Goal: Find specific page/section: Find specific page/section

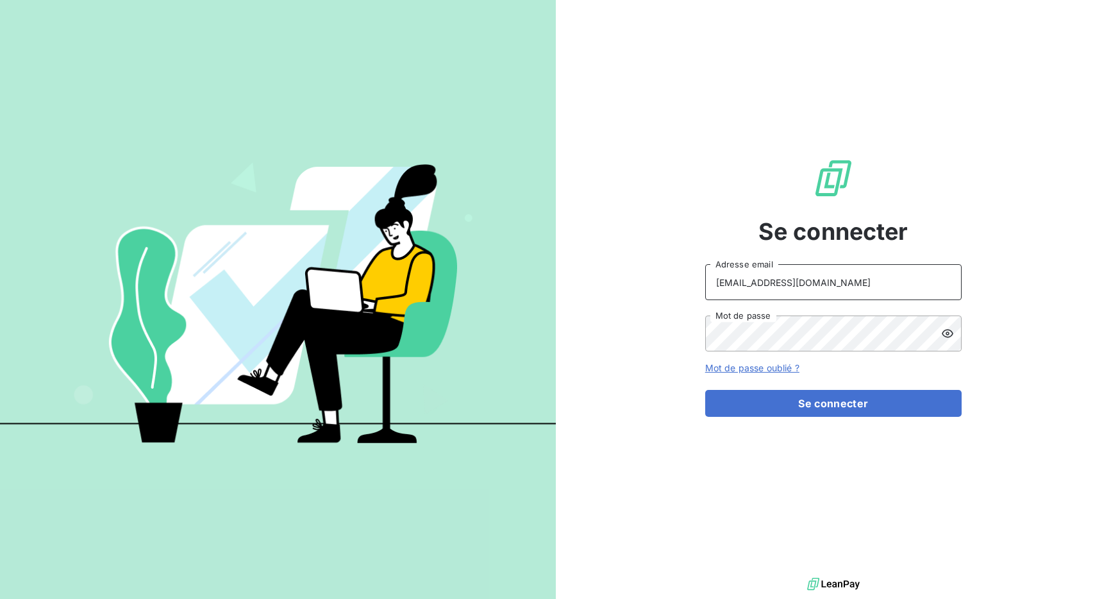
click at [825, 283] on input "[EMAIL_ADDRESS][DOMAIN_NAME]" at bounding box center [833, 282] width 256 height 36
type input "admin@girardsudron"
click at [822, 420] on div "Se connecter admin@girardsudron Adresse email Mot de passe Mot de passe oublié …" at bounding box center [833, 287] width 256 height 574
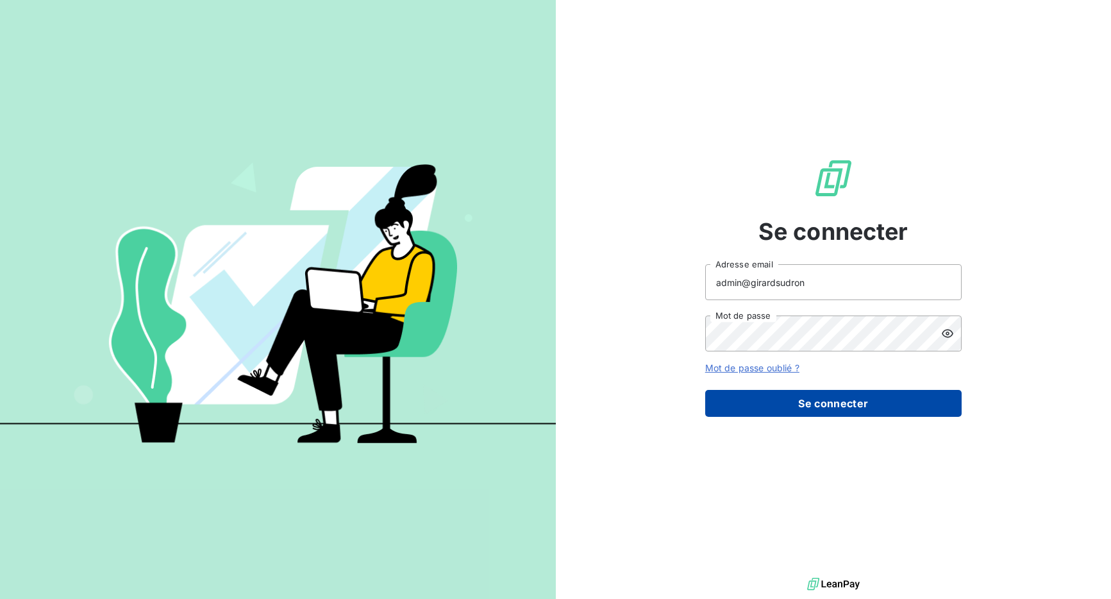
click at [822, 394] on button "Se connecter" at bounding box center [833, 403] width 256 height 27
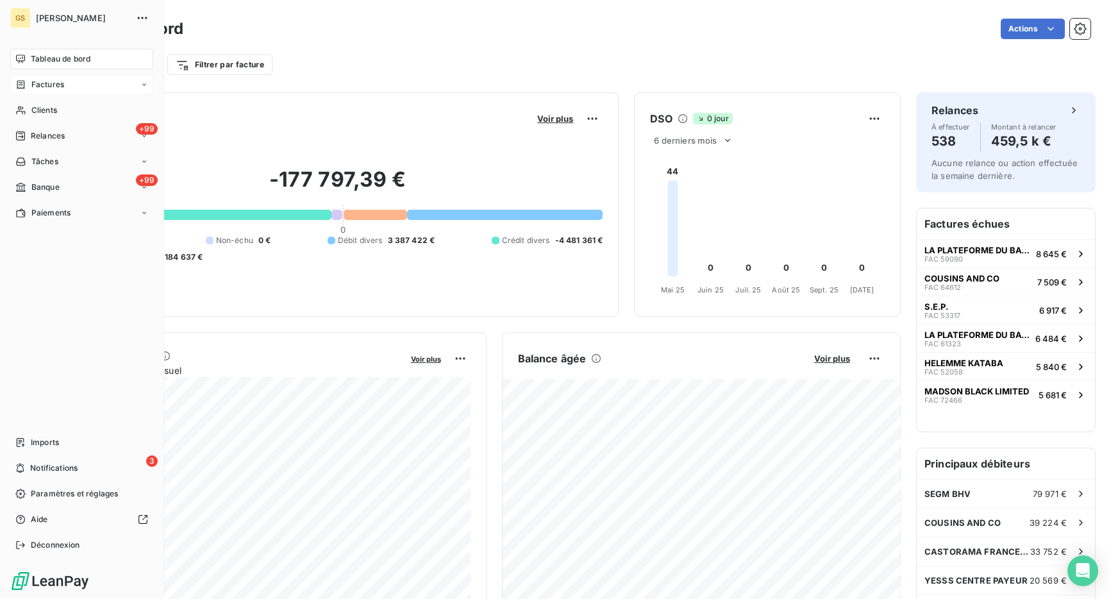
click at [28, 77] on div "Factures" at bounding box center [81, 84] width 143 height 21
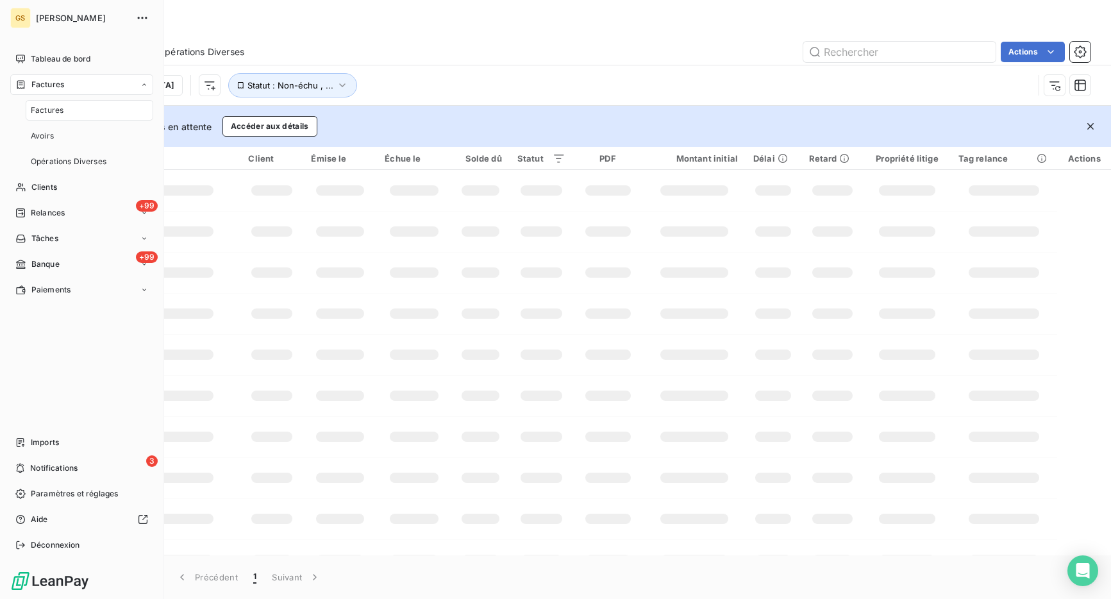
click at [52, 113] on span "Factures" at bounding box center [47, 110] width 33 height 12
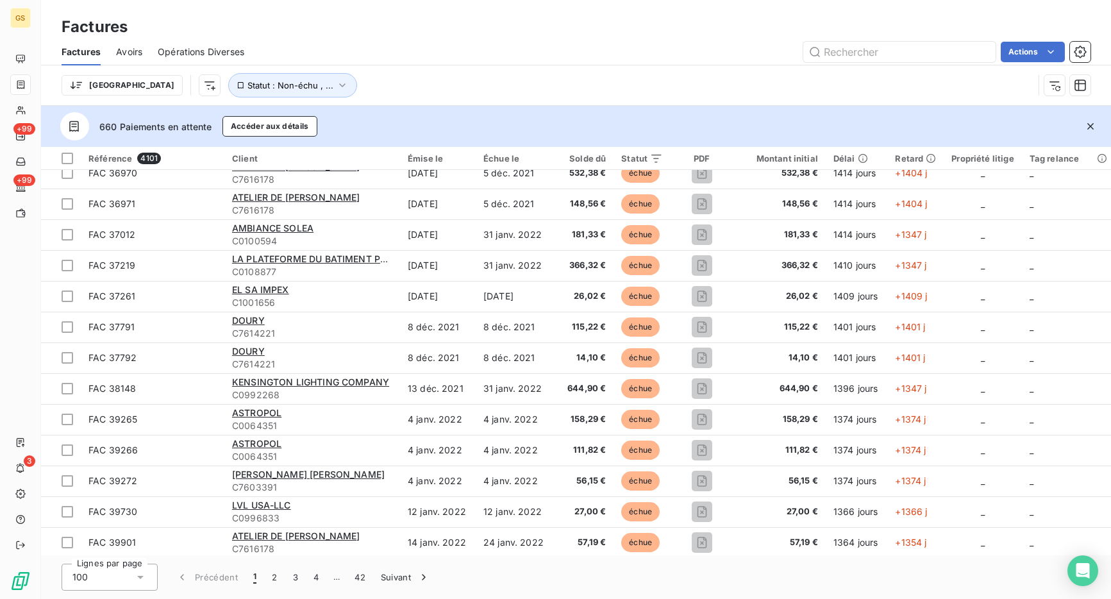
scroll to position [2697, 0]
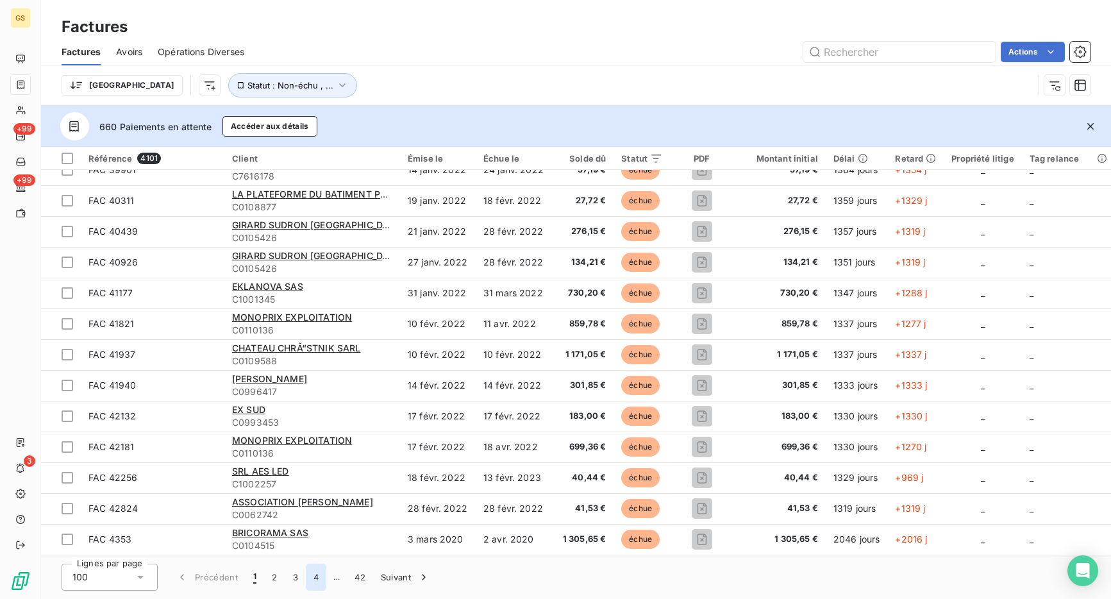
click at [318, 567] on button "4" at bounding box center [316, 576] width 21 height 27
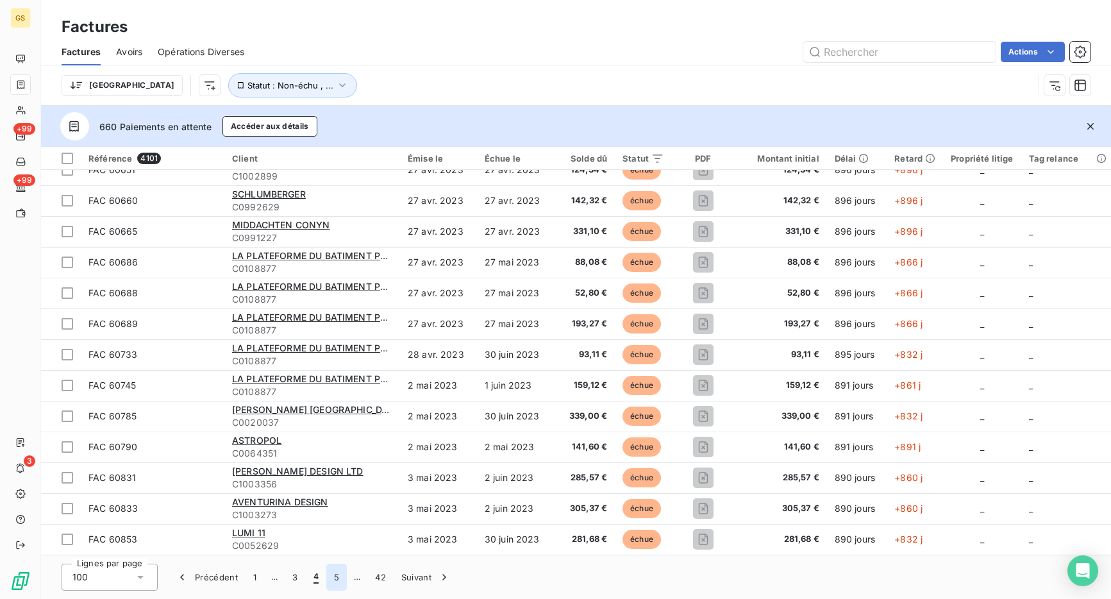
click at [331, 572] on button "5" at bounding box center [336, 576] width 21 height 27
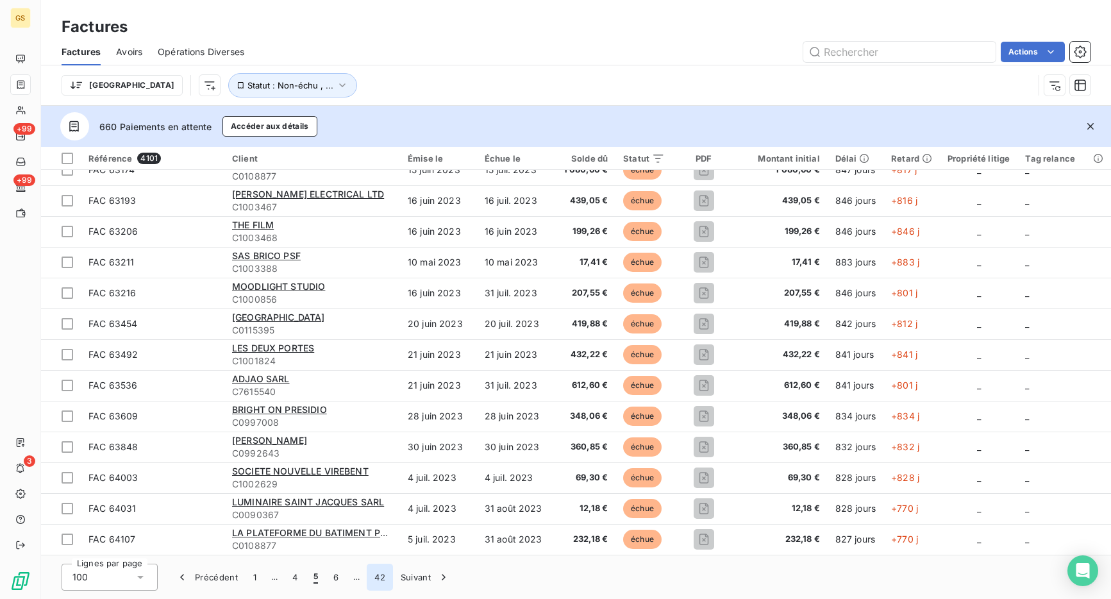
click at [381, 579] on button "42" at bounding box center [380, 576] width 26 height 27
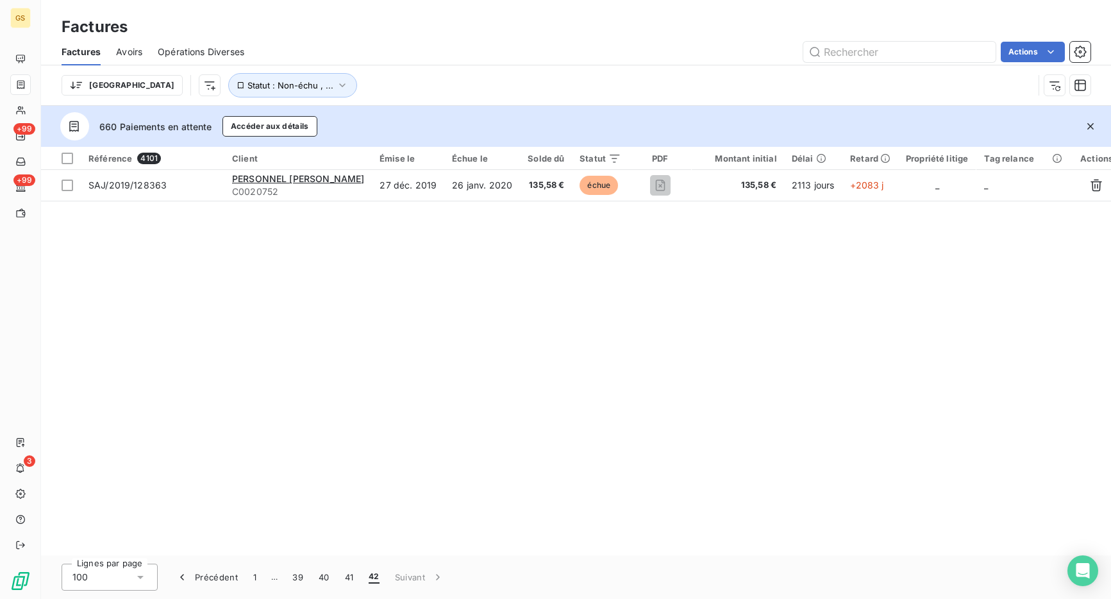
scroll to position [0, 0]
click at [324, 579] on button "40" at bounding box center [324, 576] width 26 height 27
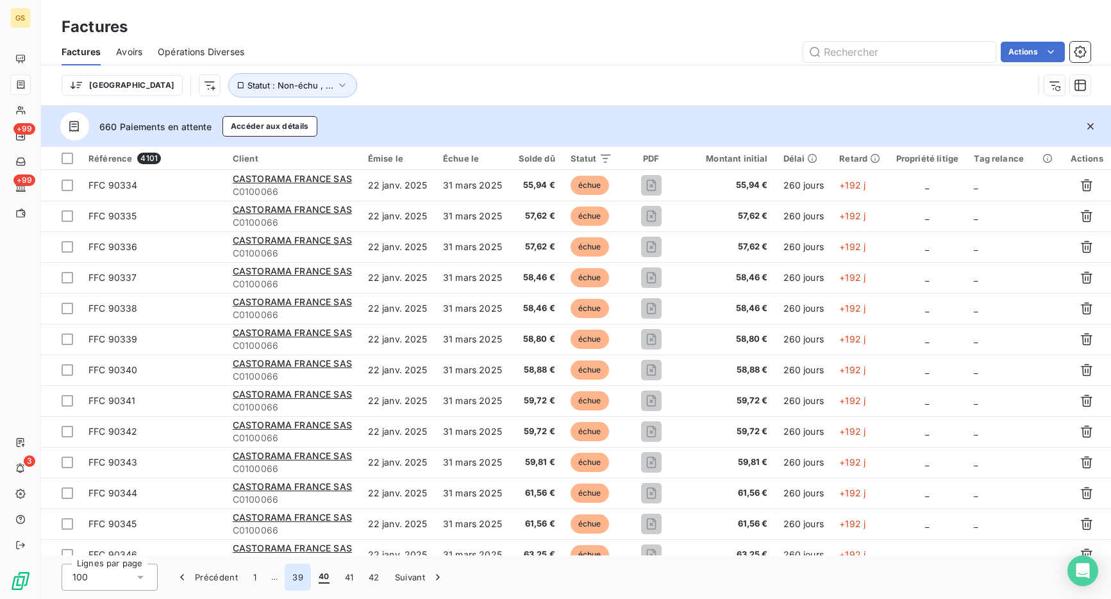
click at [288, 572] on button "39" at bounding box center [298, 576] width 26 height 27
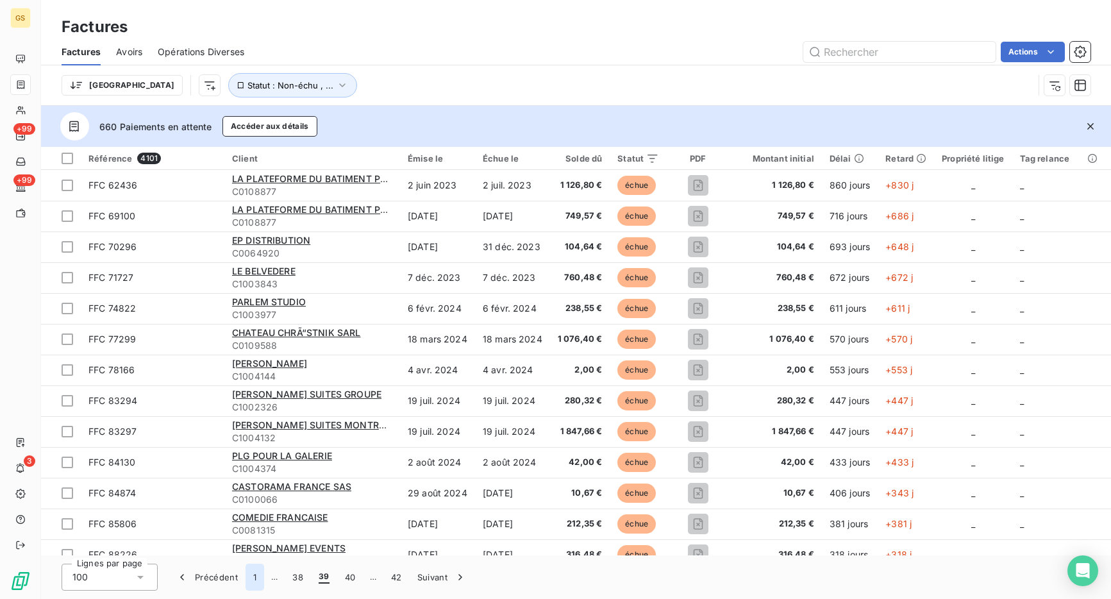
click at [251, 578] on button "1" at bounding box center [254, 576] width 19 height 27
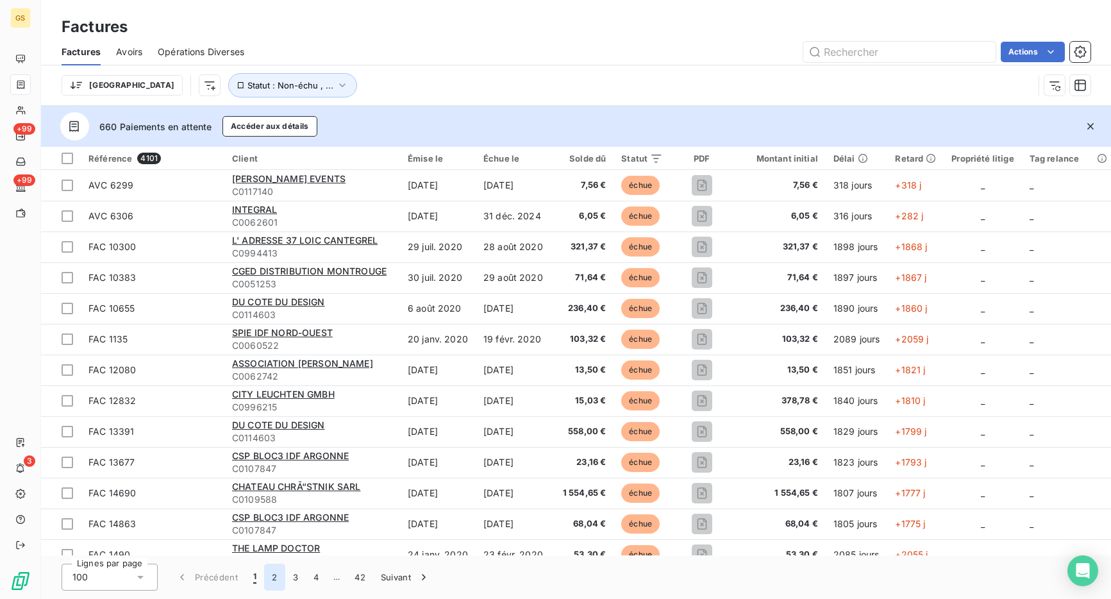
click at [271, 569] on button "2" at bounding box center [274, 576] width 21 height 27
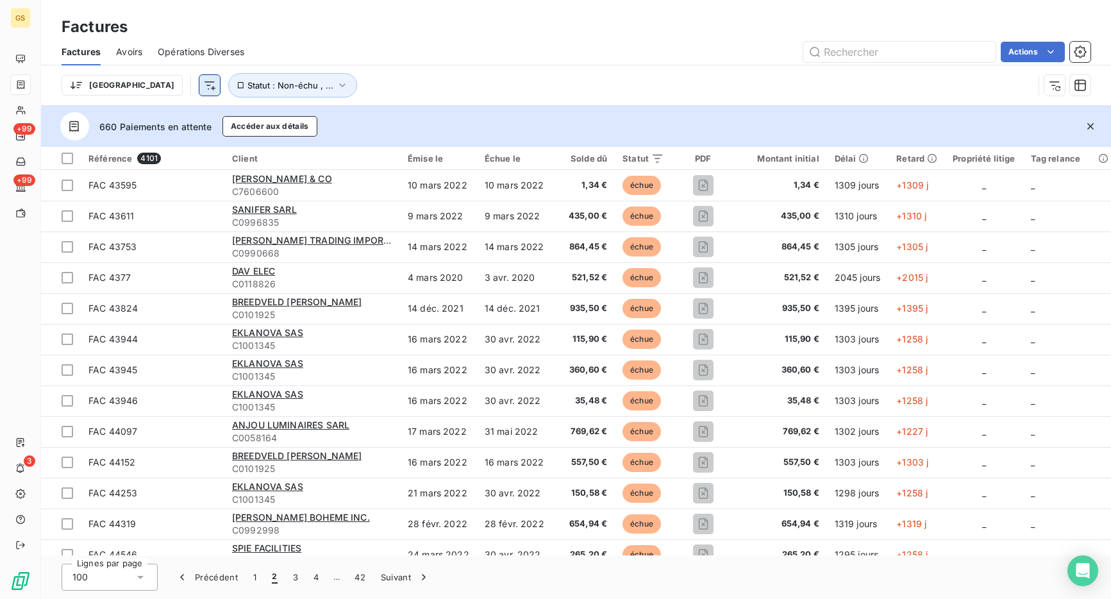
click at [144, 84] on html "GS +99 +99 3 Factures Factures Avoirs Opérations Diverses Actions Trier Statut …" at bounding box center [555, 299] width 1111 height 599
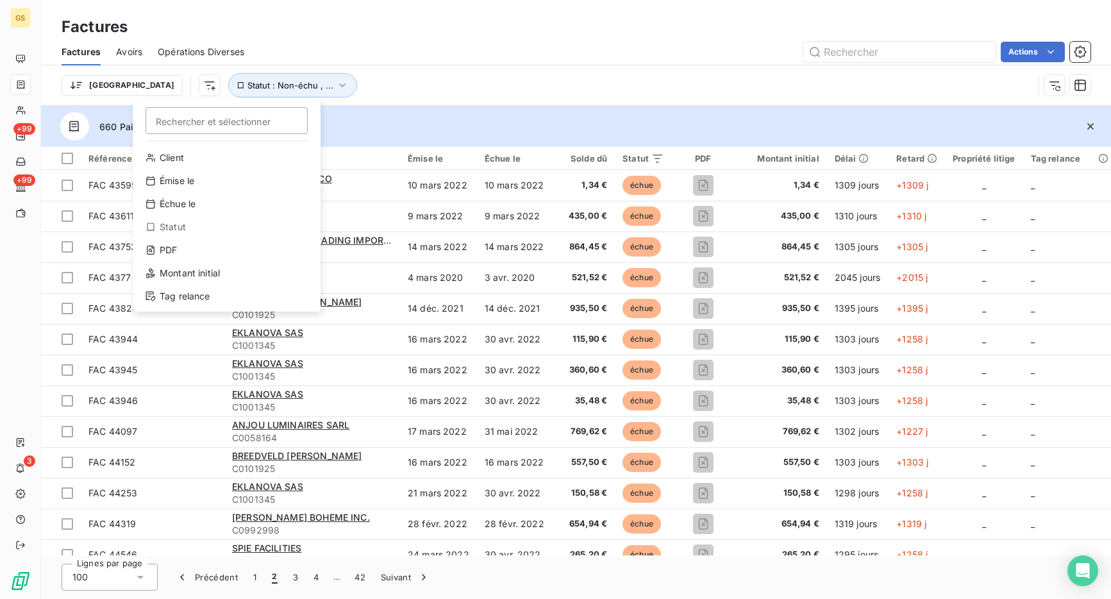
click at [21, 549] on html "GS +99 +99 3 Factures Factures Avoirs Opérations Diverses Actions Trier Recherc…" at bounding box center [555, 299] width 1111 height 599
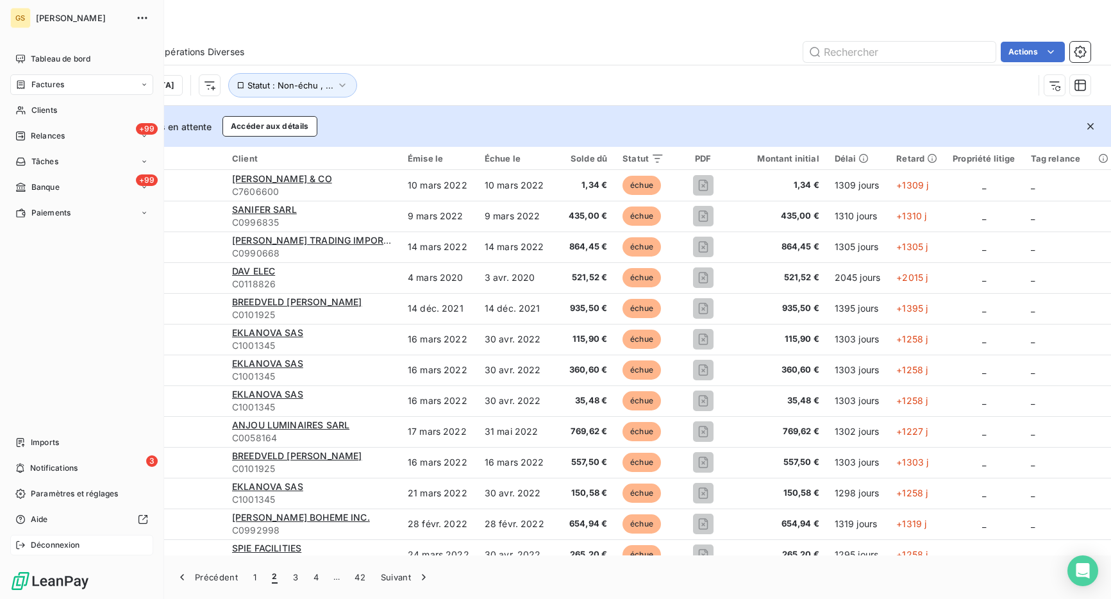
click at [17, 540] on icon at bounding box center [20, 545] width 10 height 10
